Goal: Navigation & Orientation: Find specific page/section

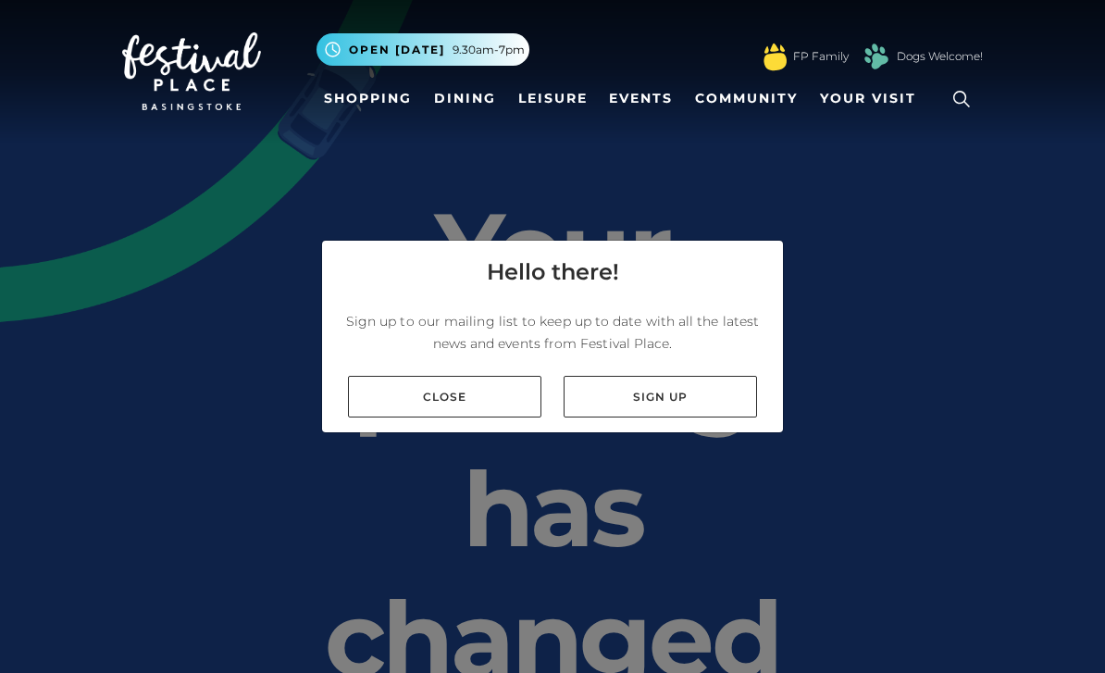
click at [486, 417] on link "Close" at bounding box center [444, 397] width 193 height 42
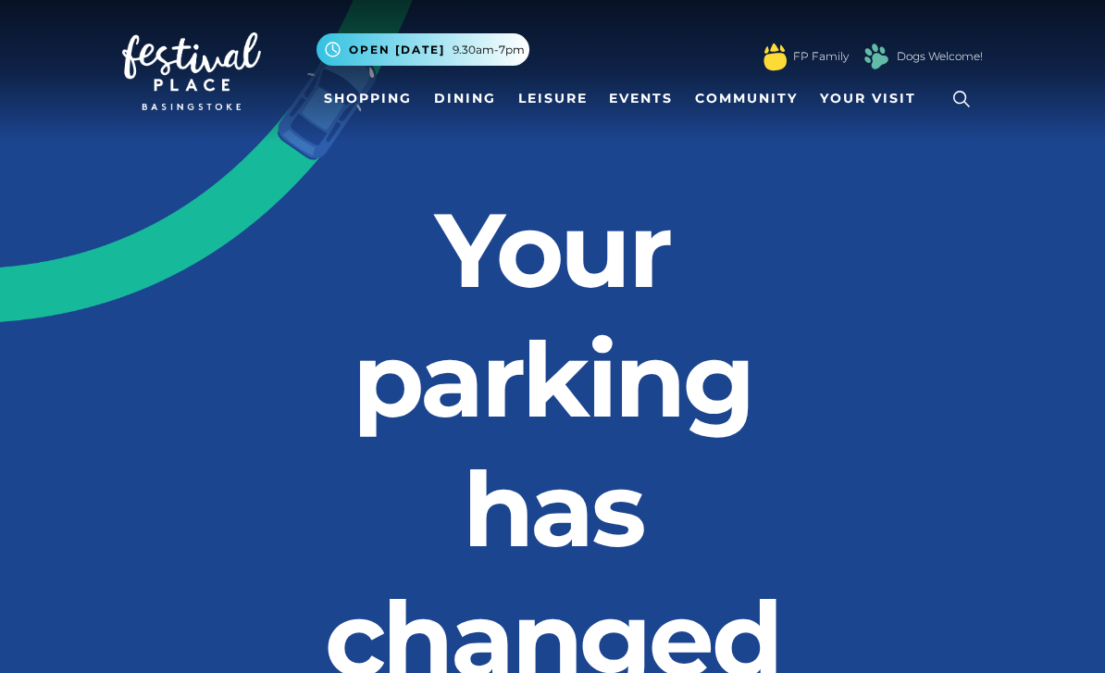
click at [377, 100] on link "Shopping" at bounding box center [368, 98] width 103 height 34
click at [381, 109] on link "Shopping" at bounding box center [368, 98] width 103 height 34
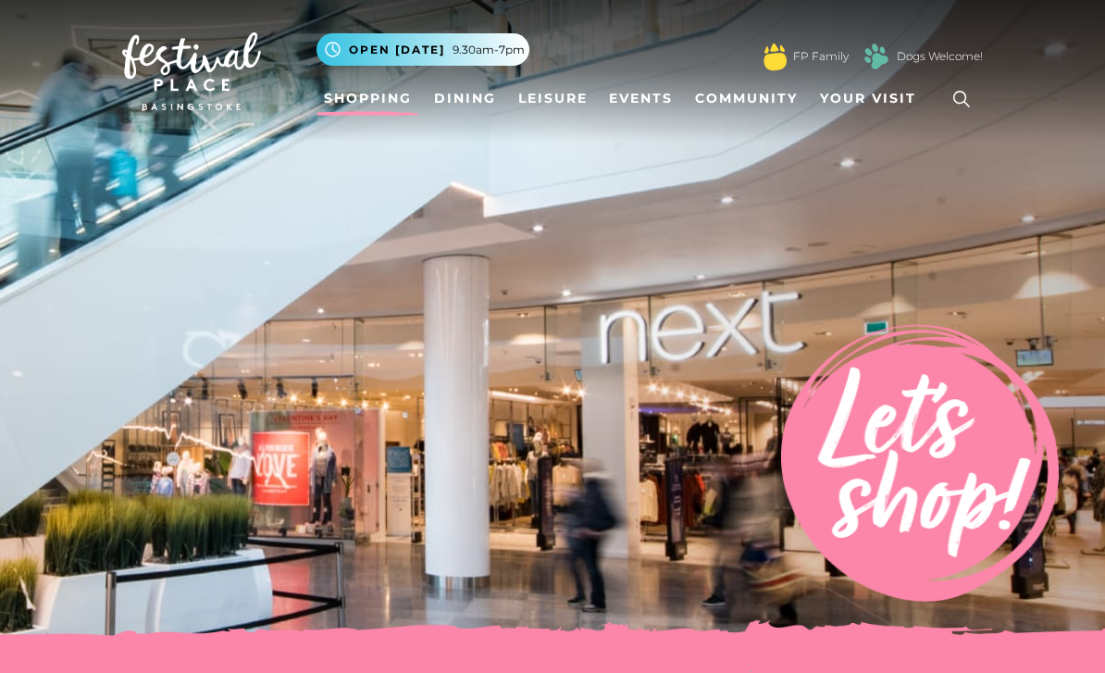
scroll to position [-2, 0]
click at [354, 93] on link "Shopping" at bounding box center [368, 98] width 103 height 34
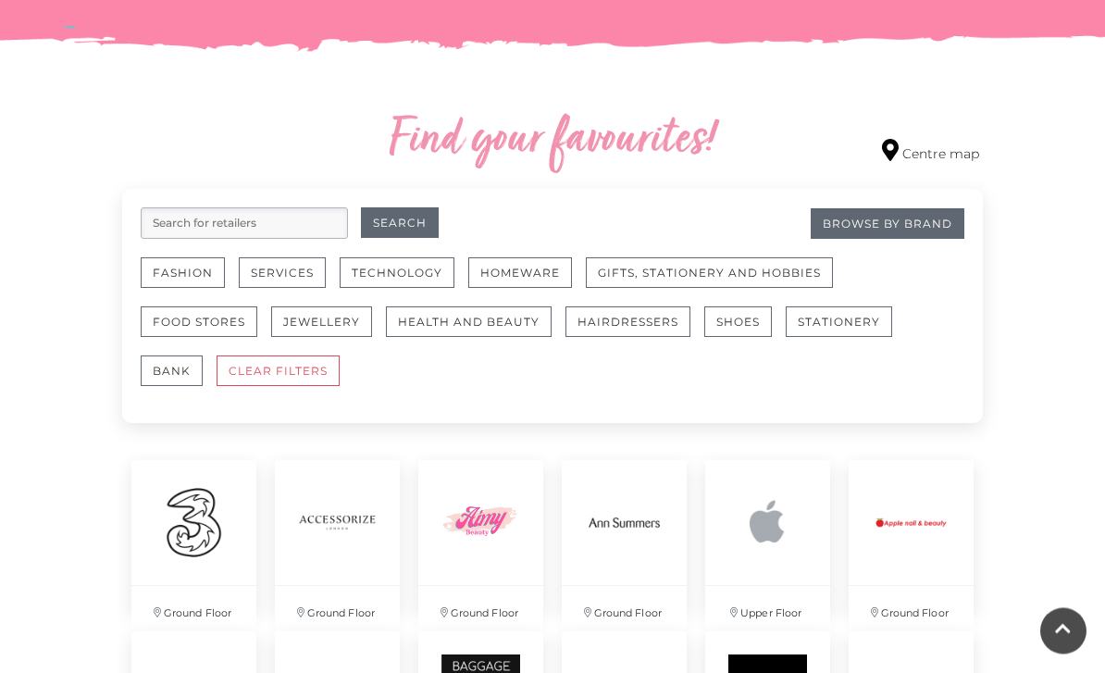
scroll to position [982, 0]
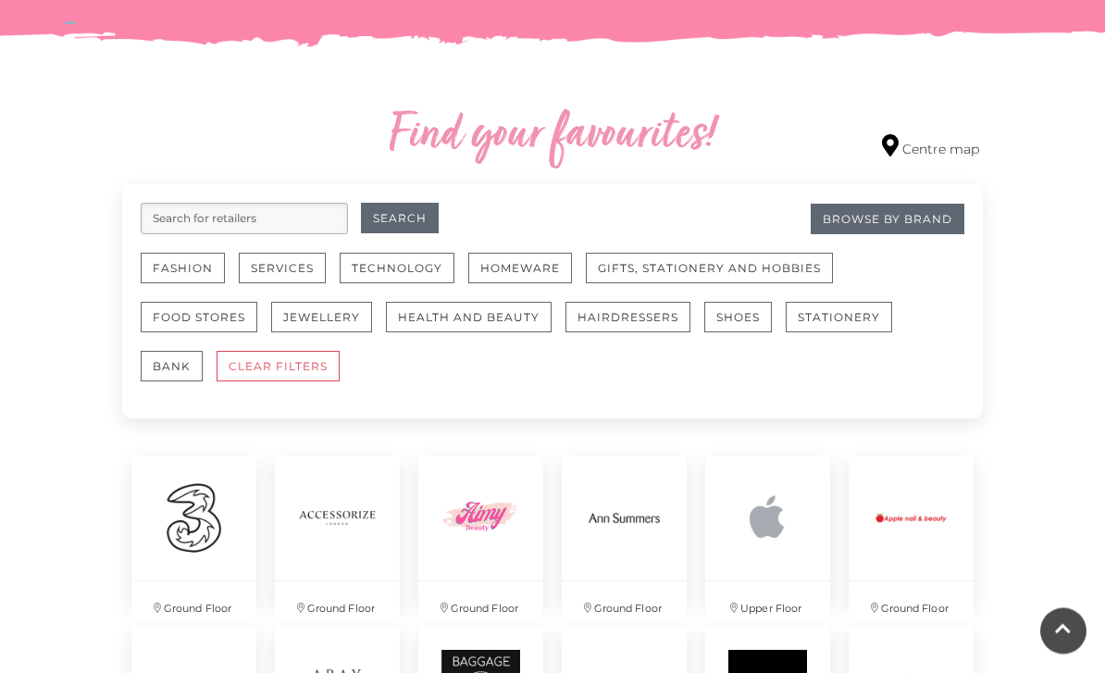
click at [484, 328] on button "Health and Beauty" at bounding box center [469, 318] width 166 height 31
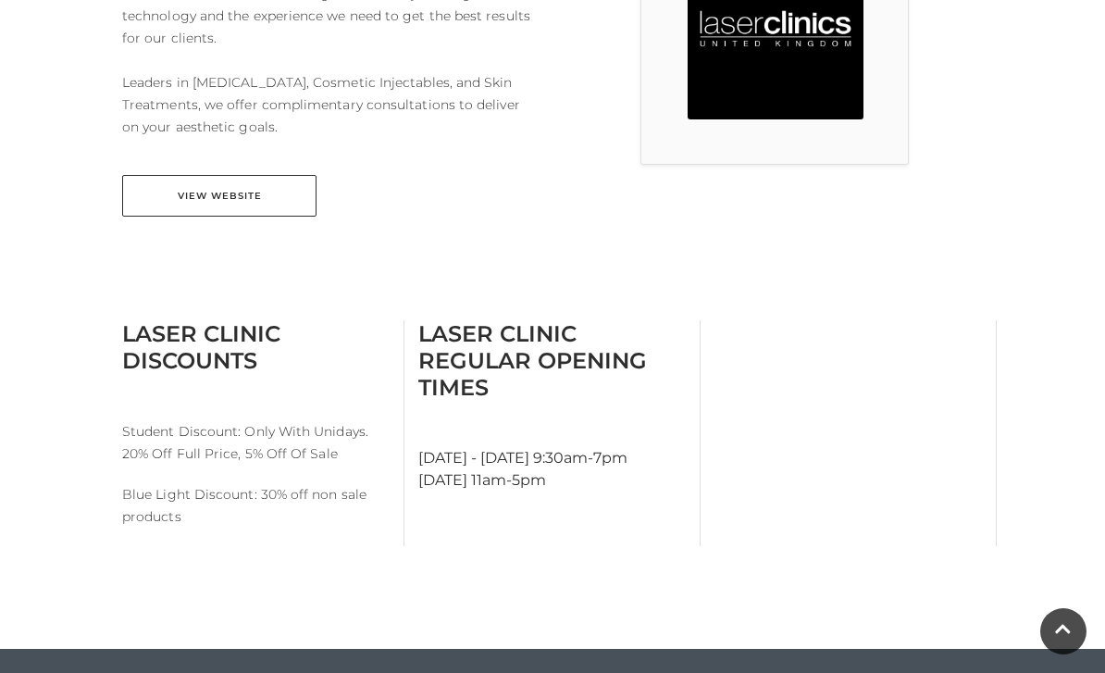
scroll to position [645, 0]
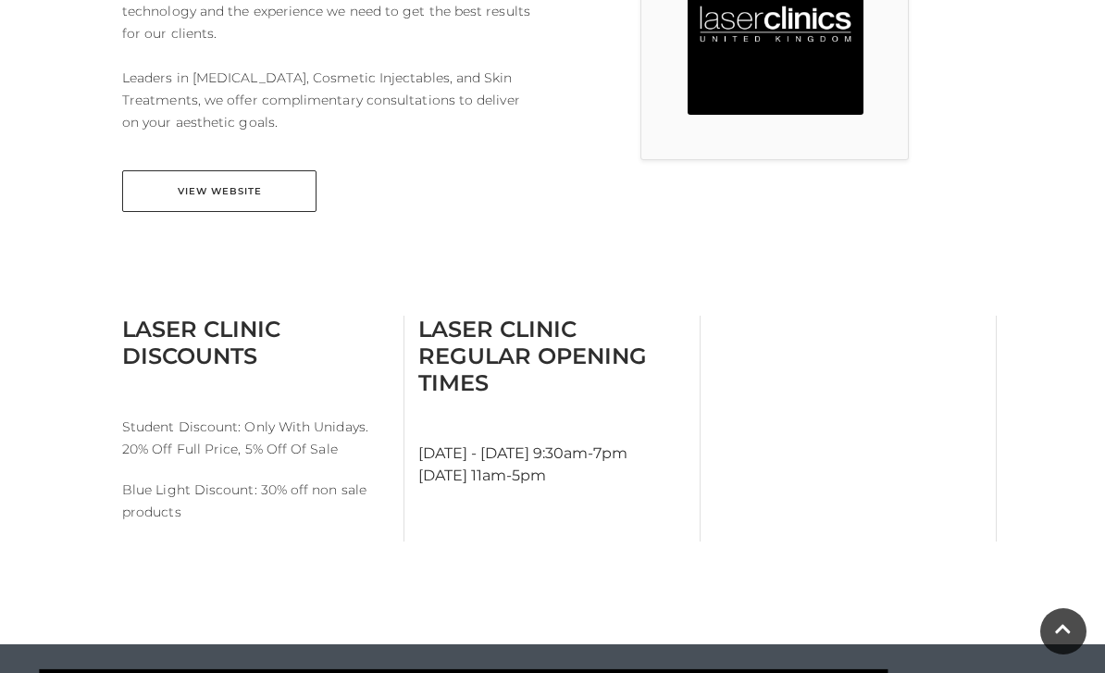
click at [278, 204] on link "View Website" at bounding box center [219, 191] width 194 height 42
